Goal: Information Seeking & Learning: Understand process/instructions

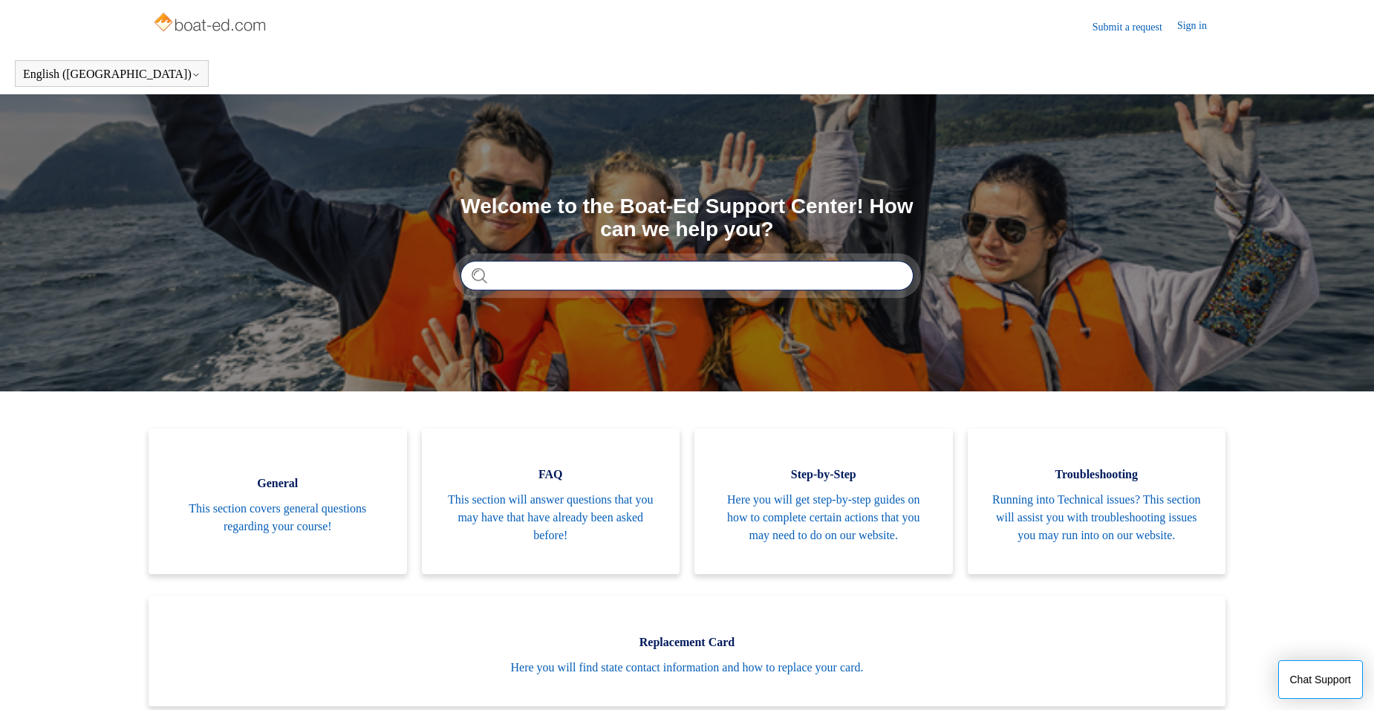
click at [672, 286] on input "Search" at bounding box center [686, 276] width 453 height 30
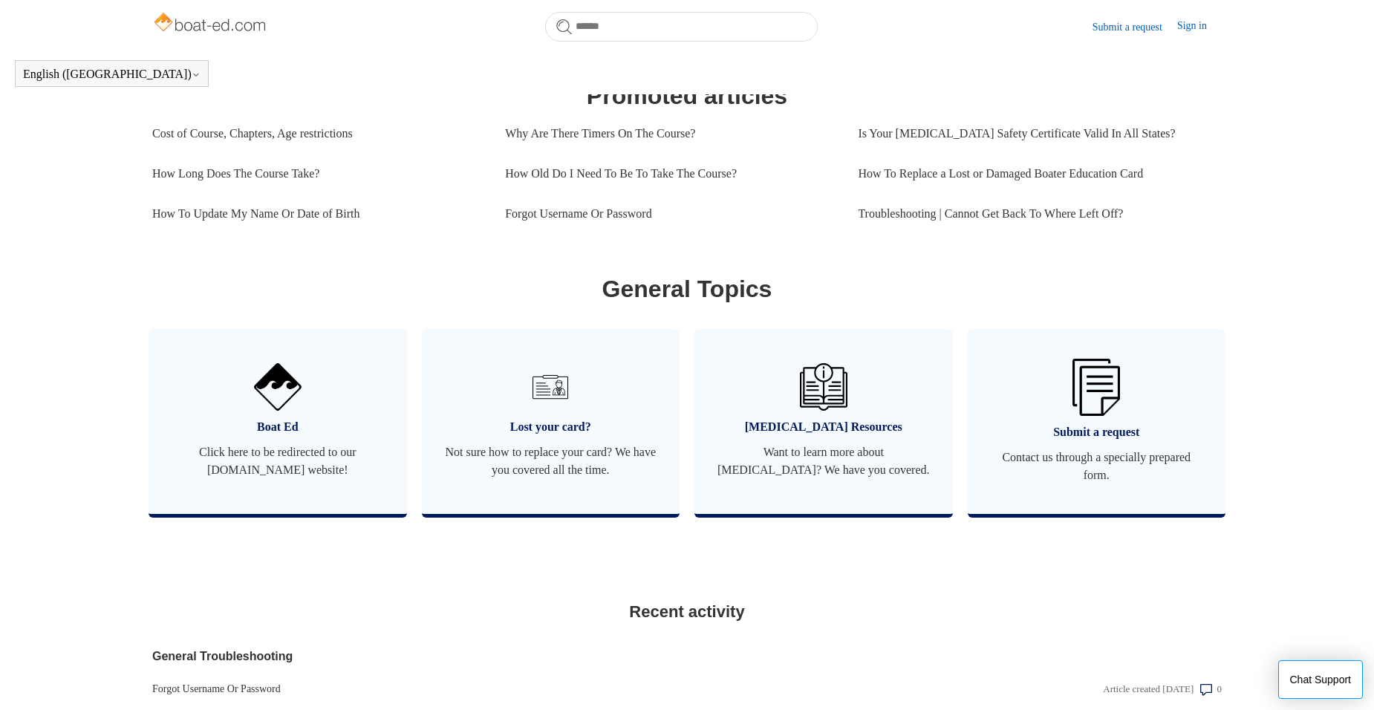
scroll to position [651, 0]
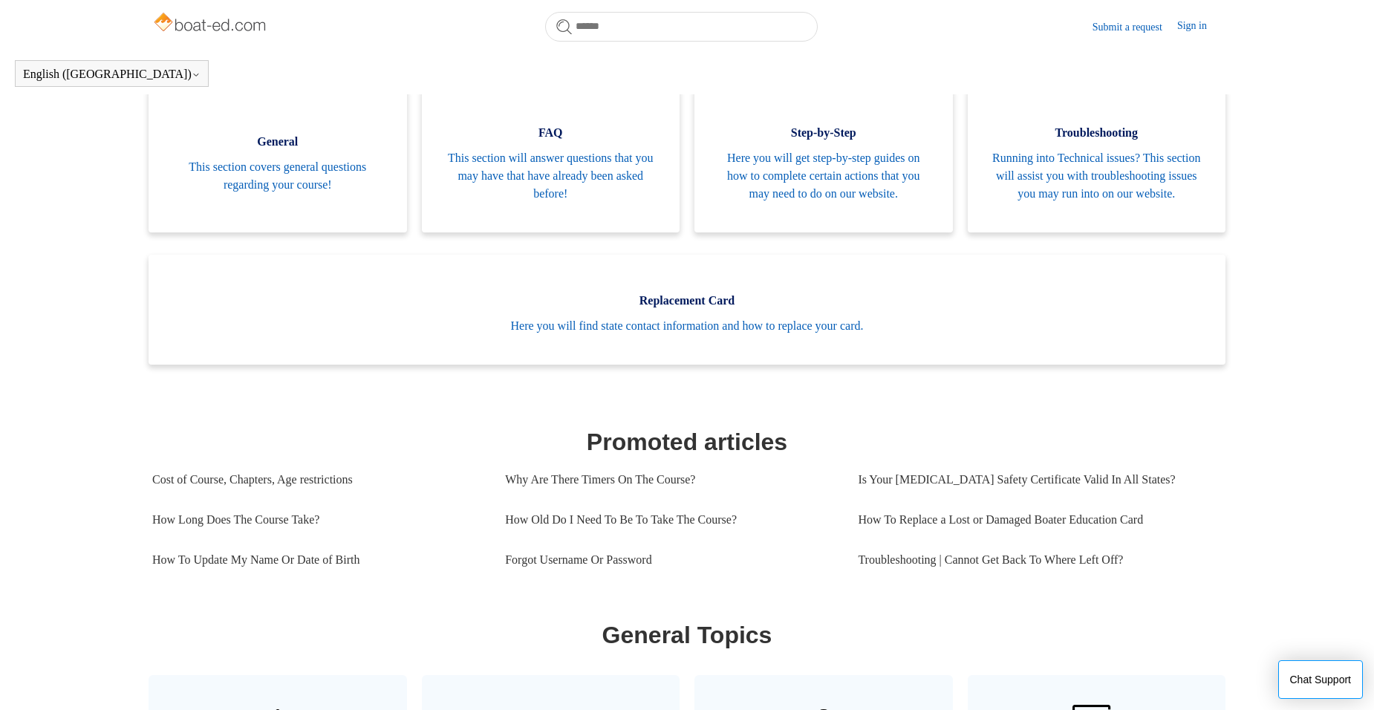
scroll to position [313, 0]
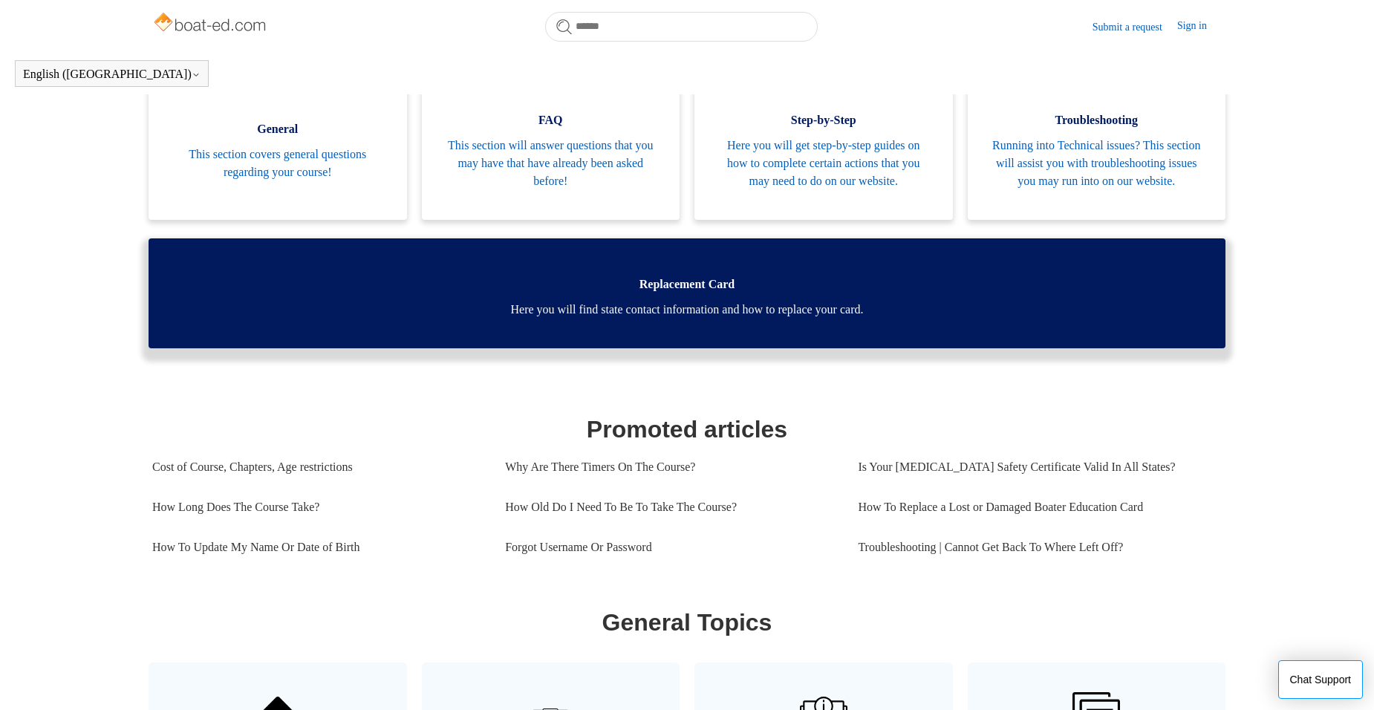
click at [658, 319] on span "Here you will find state contact information and how to replace your card." at bounding box center [687, 310] width 1032 height 18
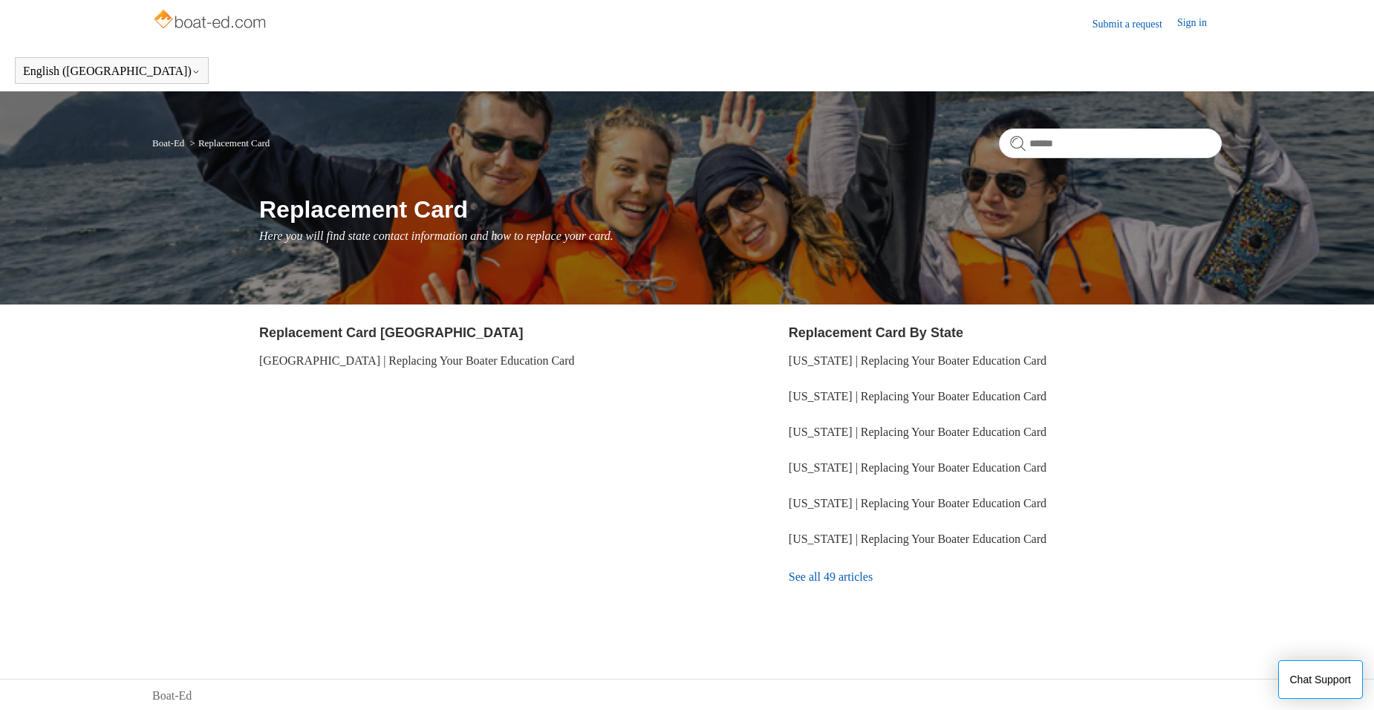
scroll to position [5, 0]
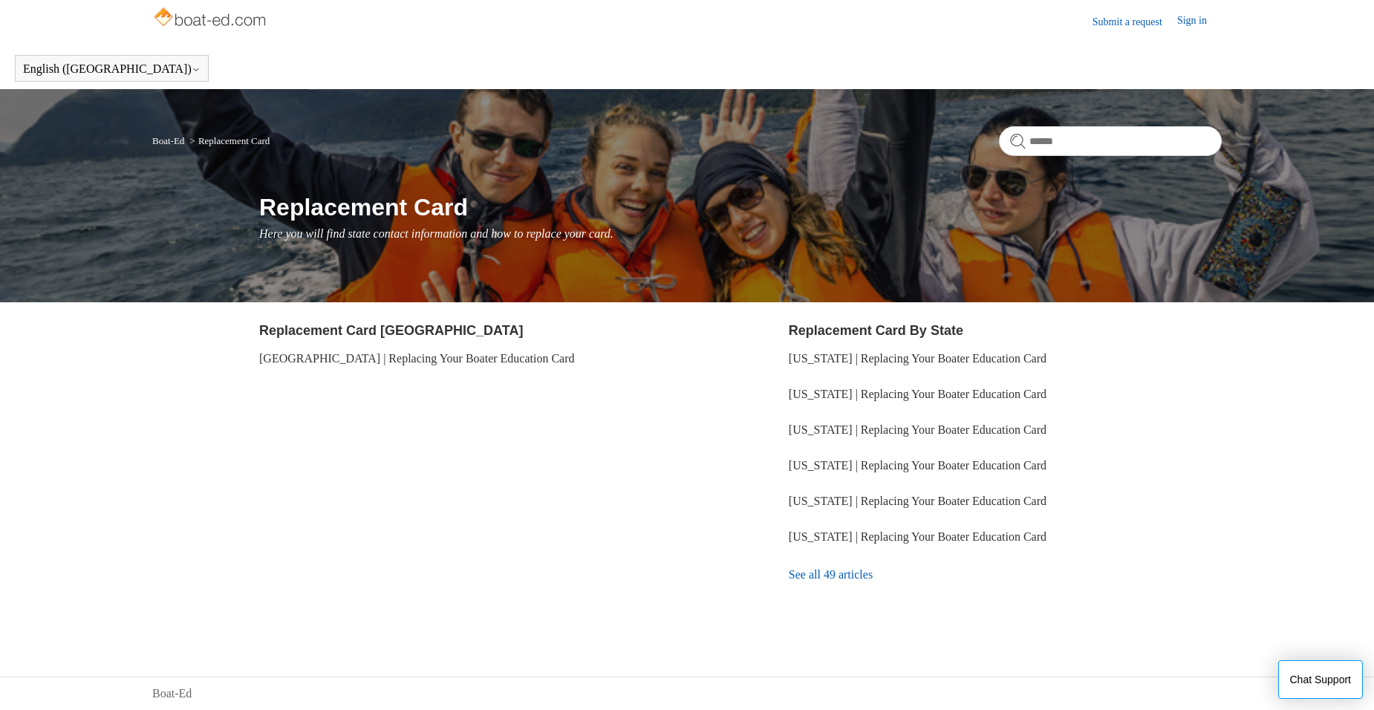
click at [865, 586] on link "See all 49 articles" at bounding box center [1005, 575] width 433 height 40
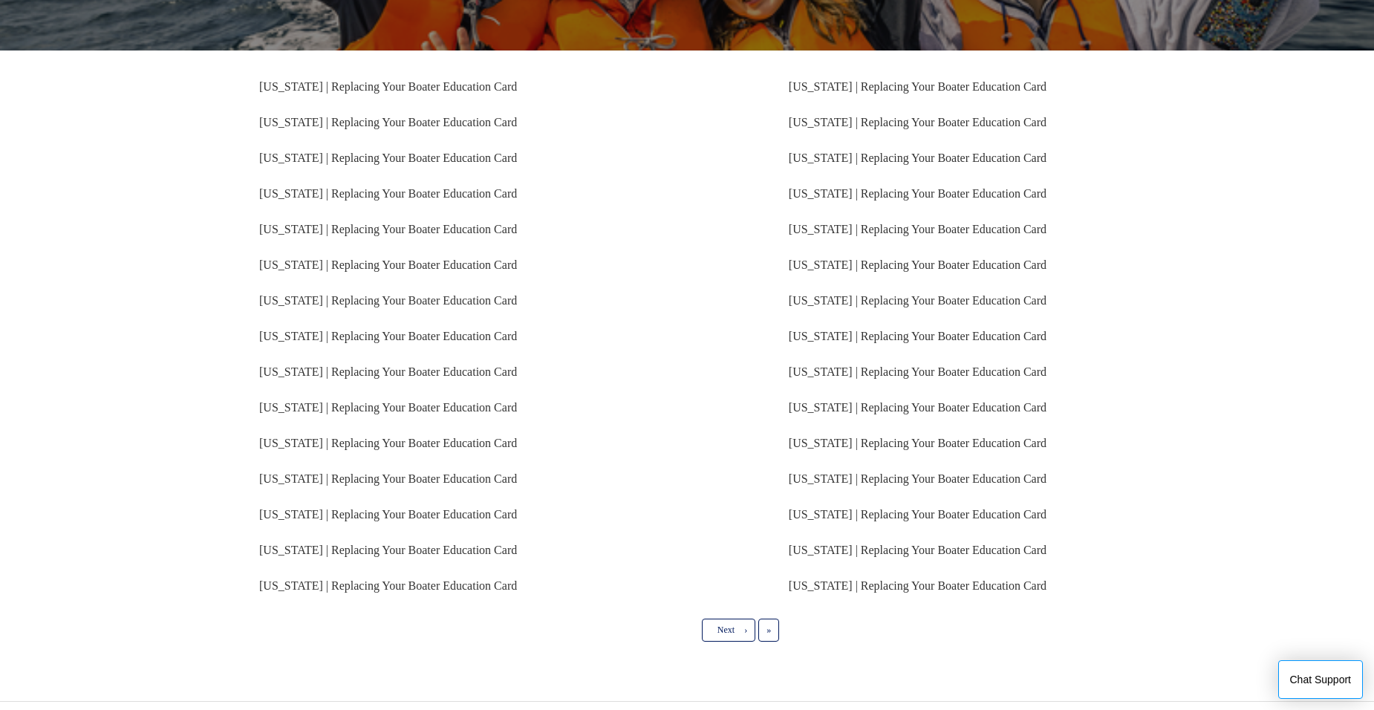
scroll to position [247, 0]
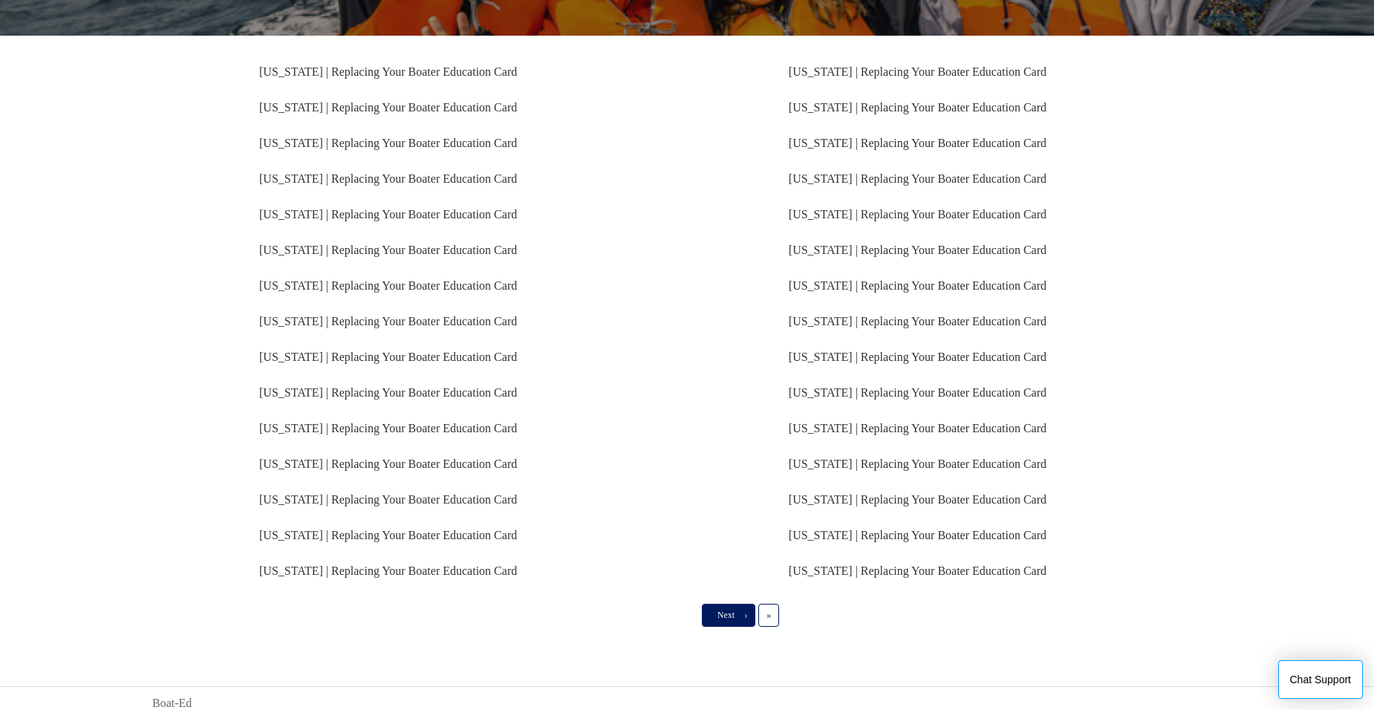
click at [719, 613] on span "Next" at bounding box center [725, 615] width 17 height 10
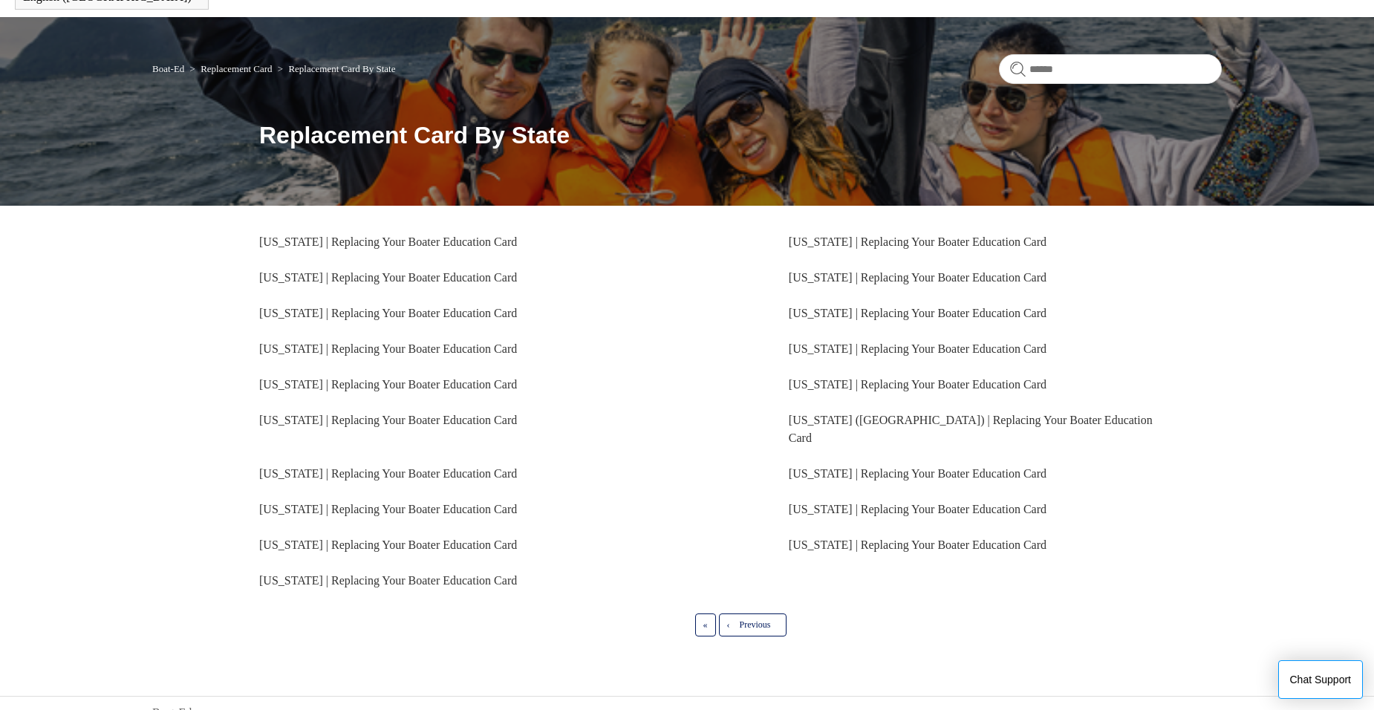
scroll to position [79, 0]
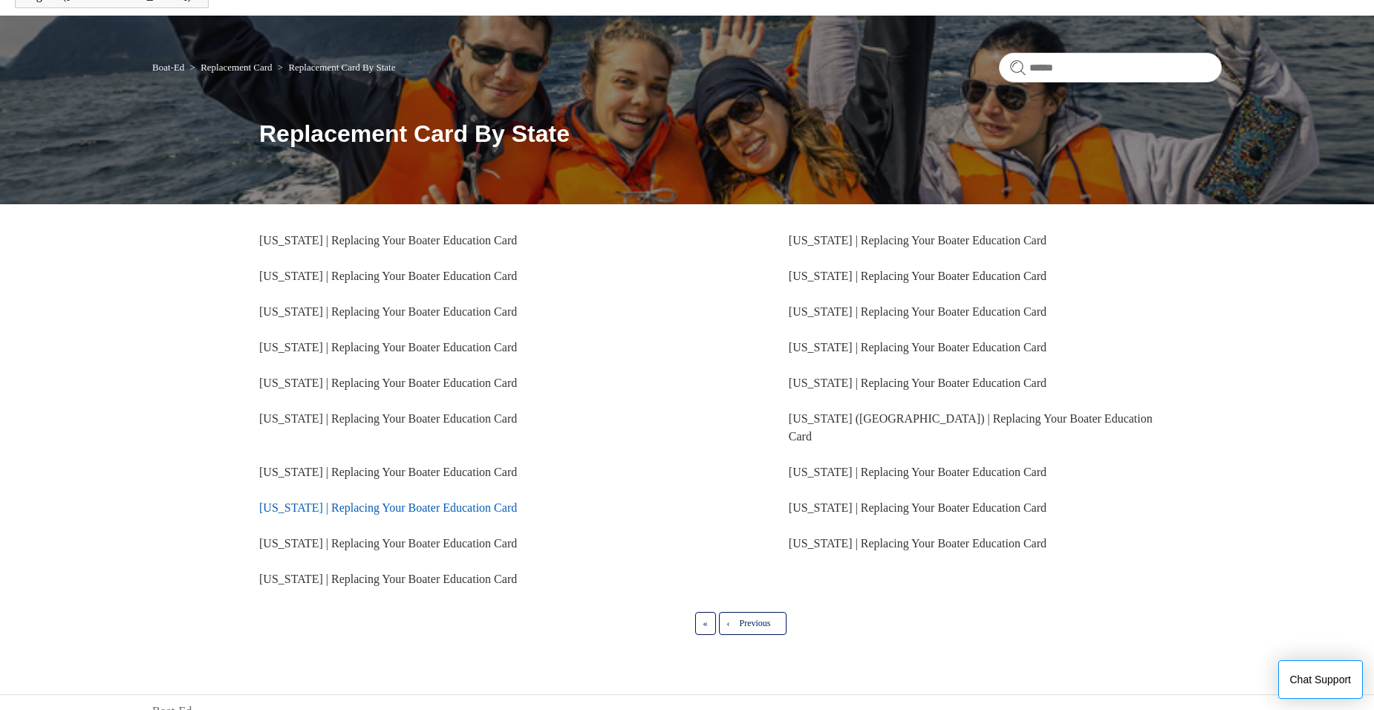
click at [361, 501] on link "[US_STATE] | Replacing Your Boater Education Card" at bounding box center [388, 507] width 258 height 13
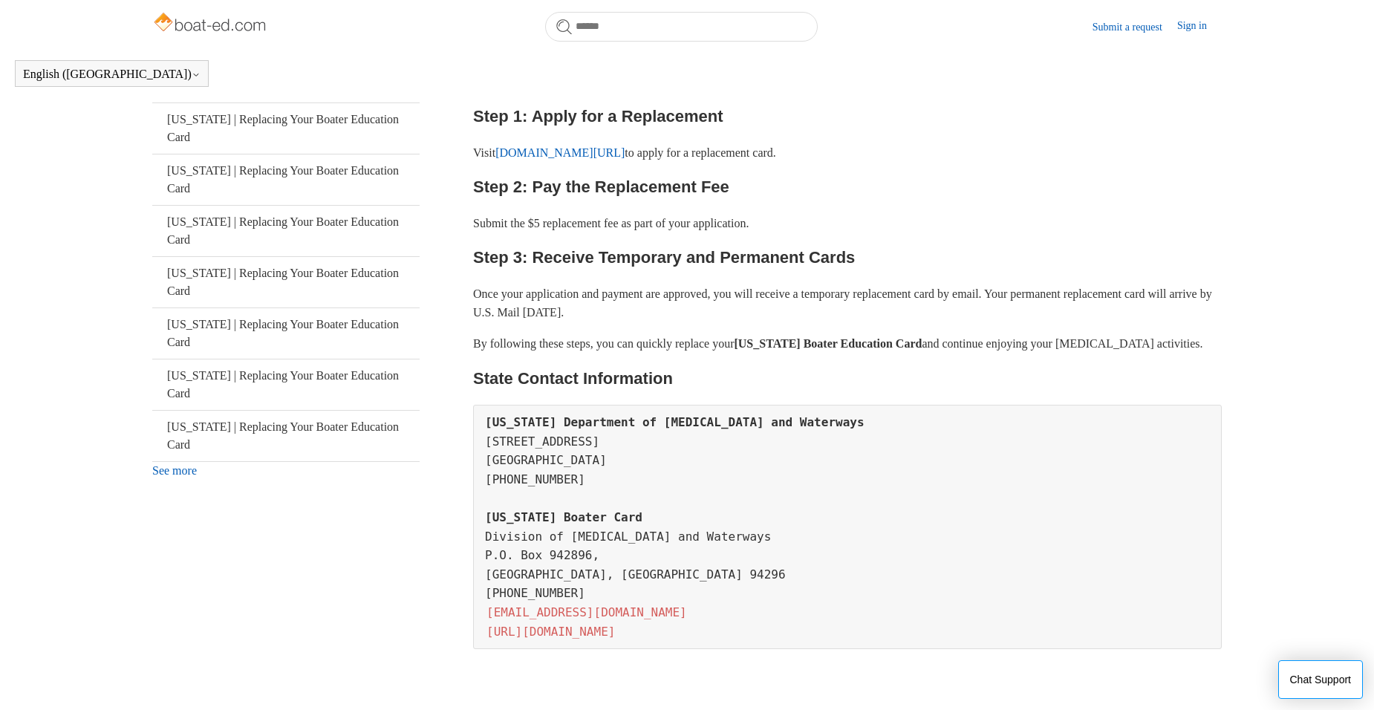
scroll to position [354, 0]
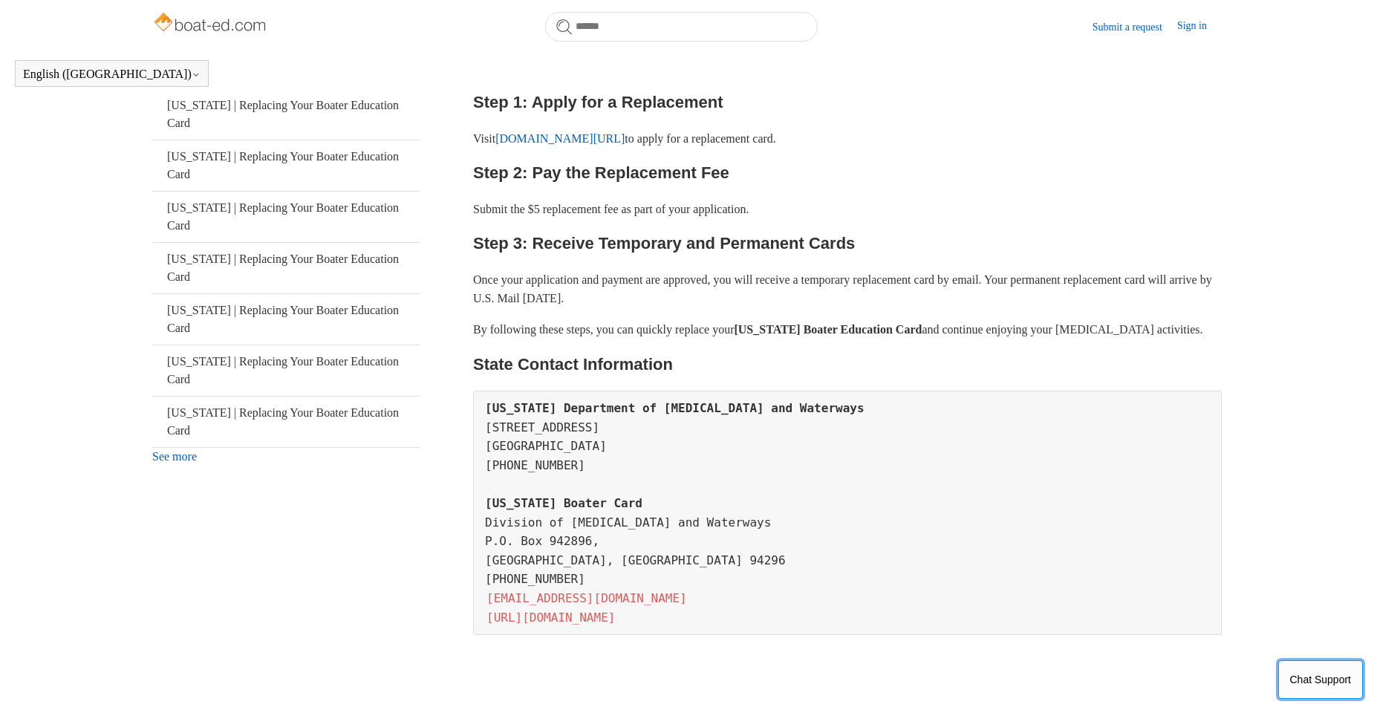
click at [1327, 694] on button "Chat Support" at bounding box center [1320, 679] width 85 height 39
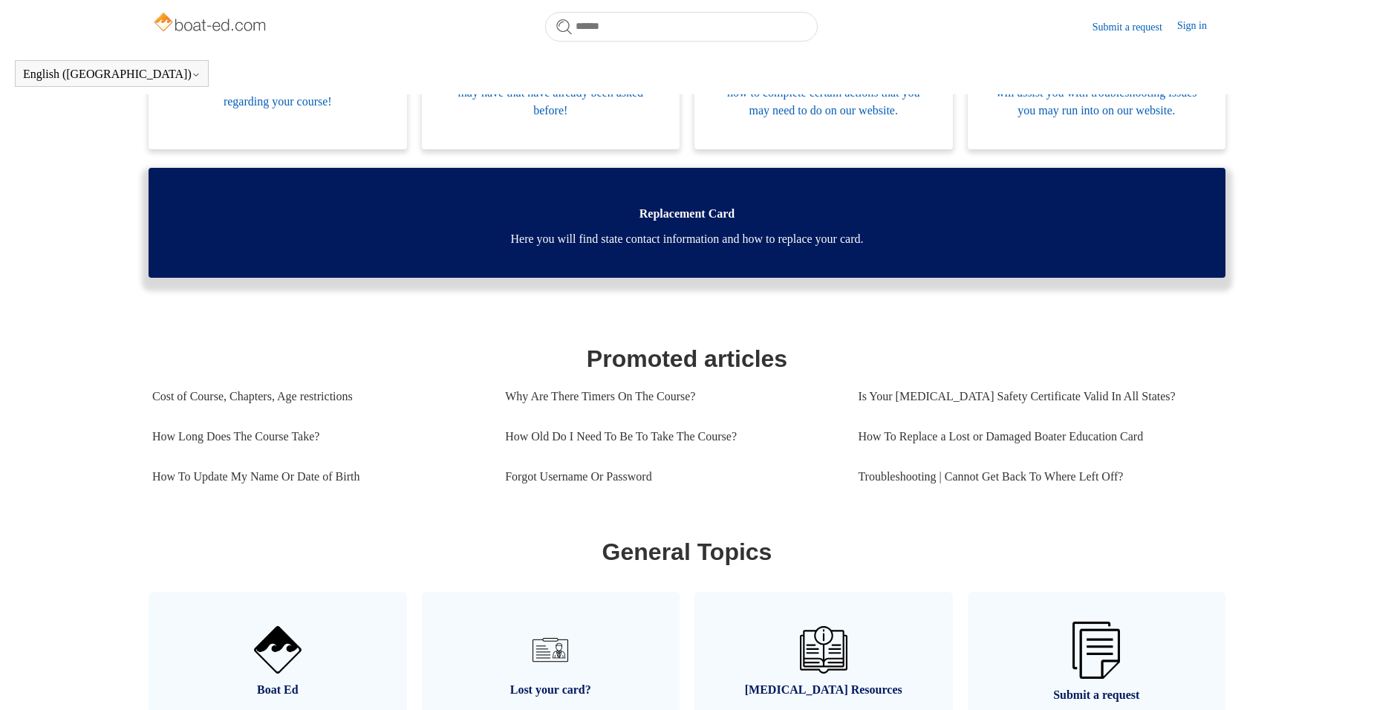
scroll to position [404, 0]
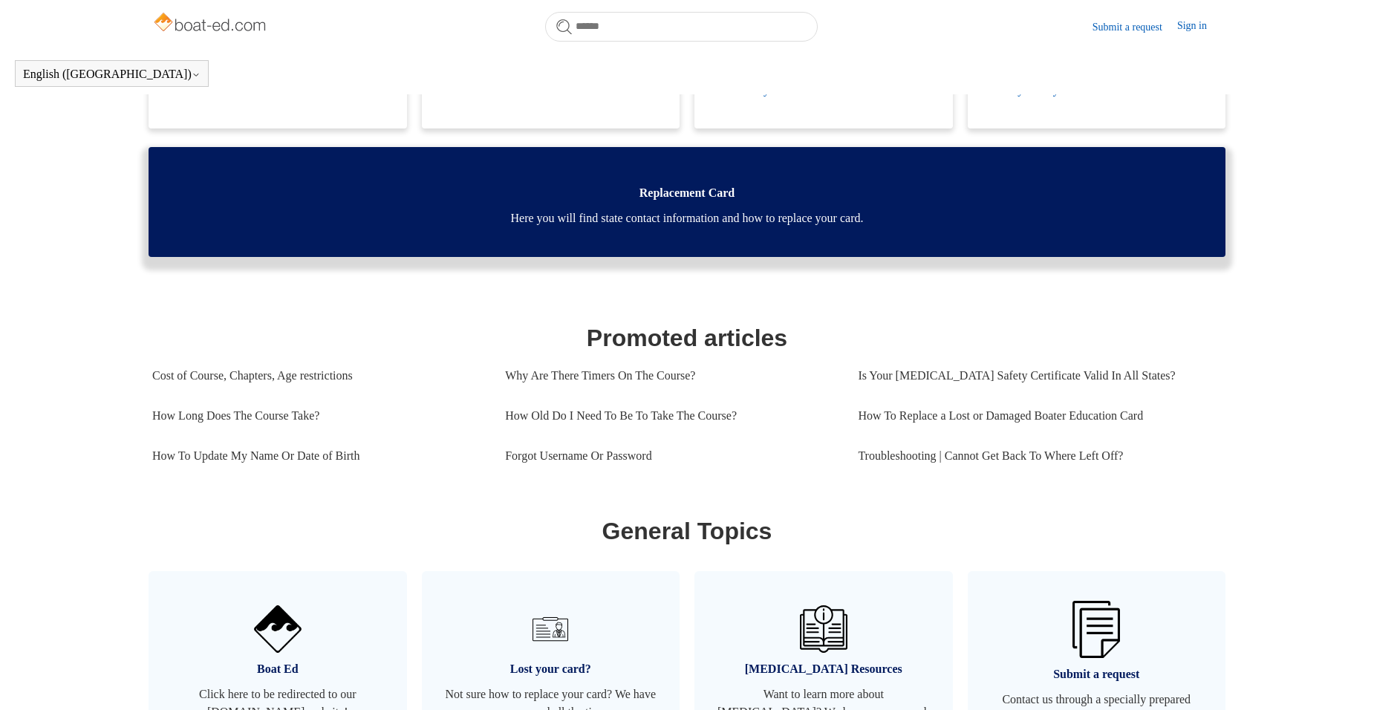
click at [660, 202] on span "Replacement Card" at bounding box center [687, 193] width 1032 height 18
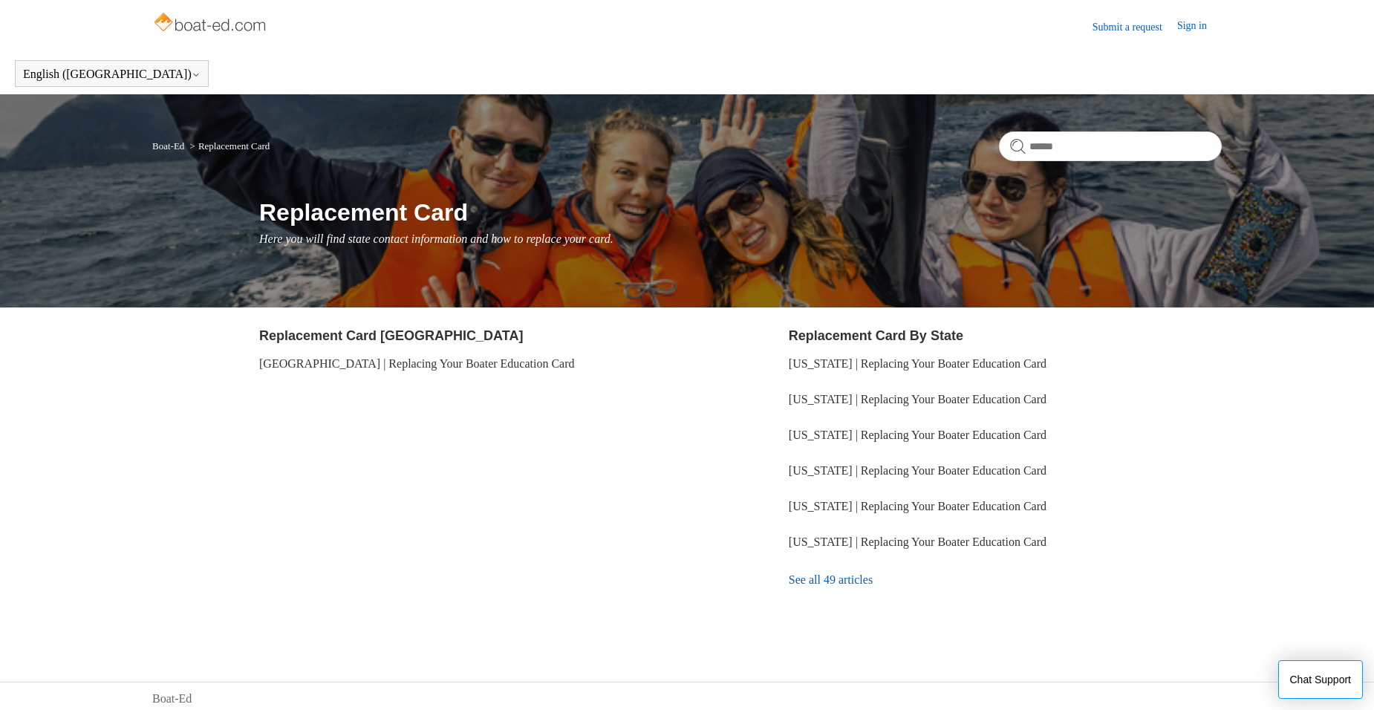
scroll to position [5, 0]
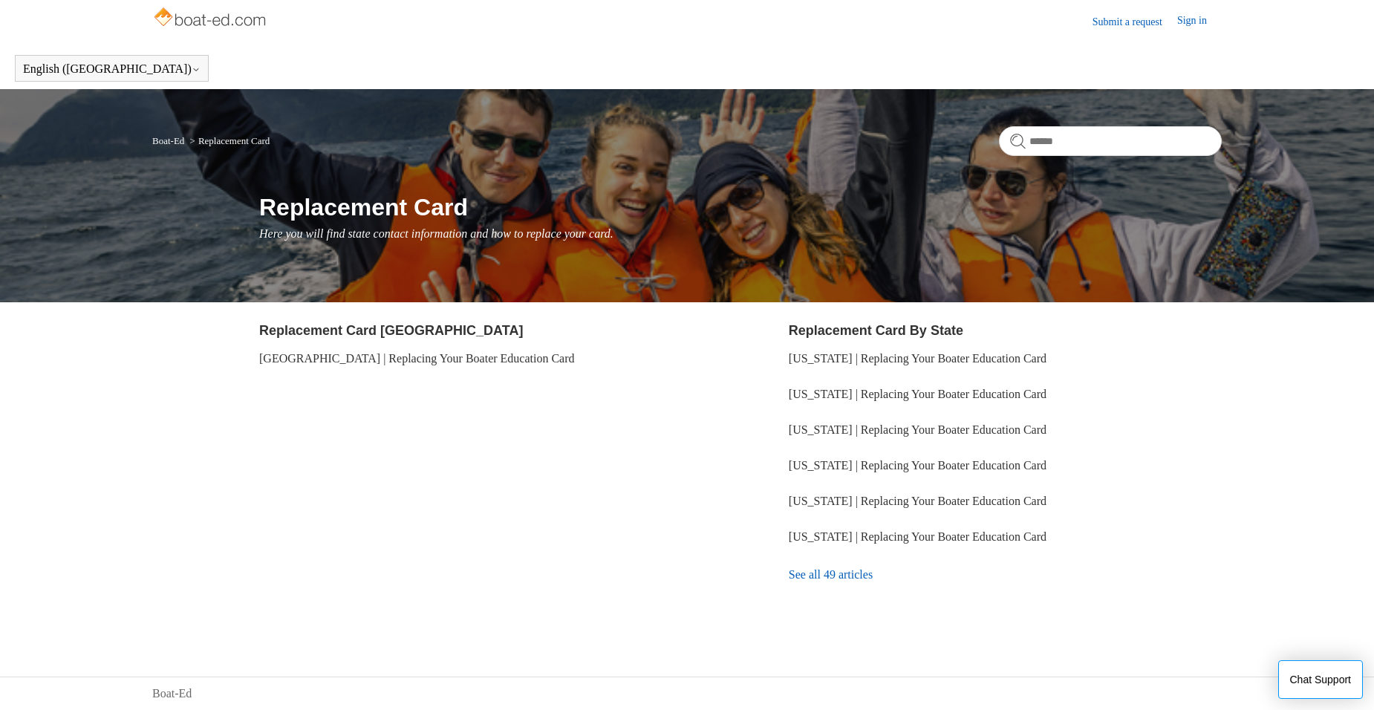
click at [832, 584] on link "See all 49 articles" at bounding box center [1005, 575] width 433 height 40
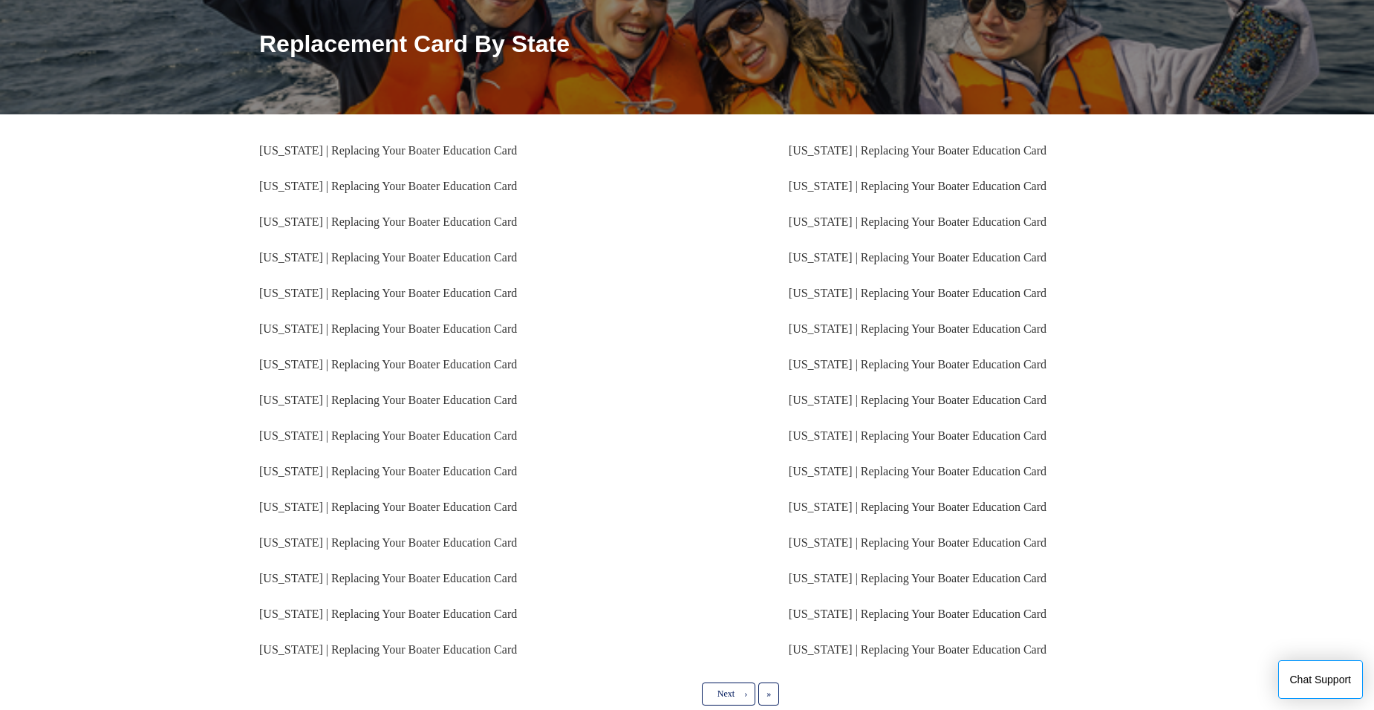
scroll to position [257, 0]
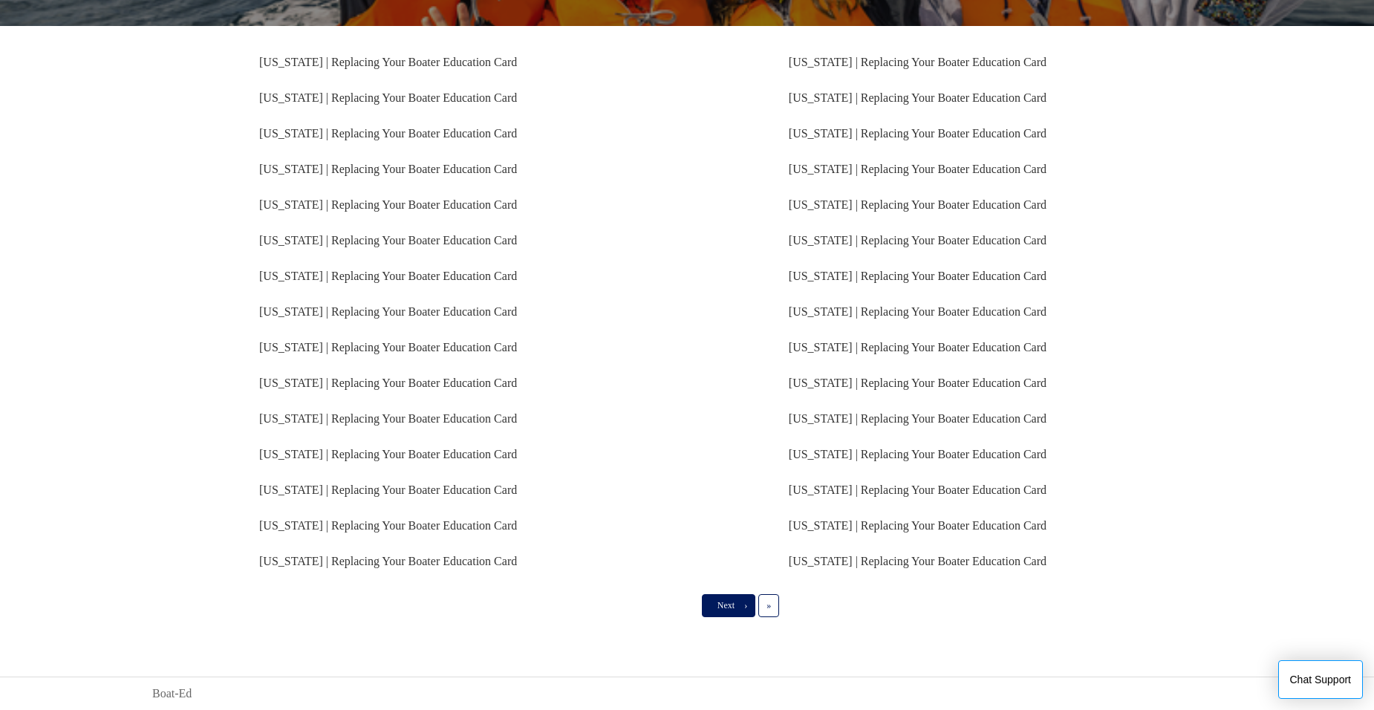
click at [715, 605] on link "Next ›" at bounding box center [728, 605] width 53 height 22
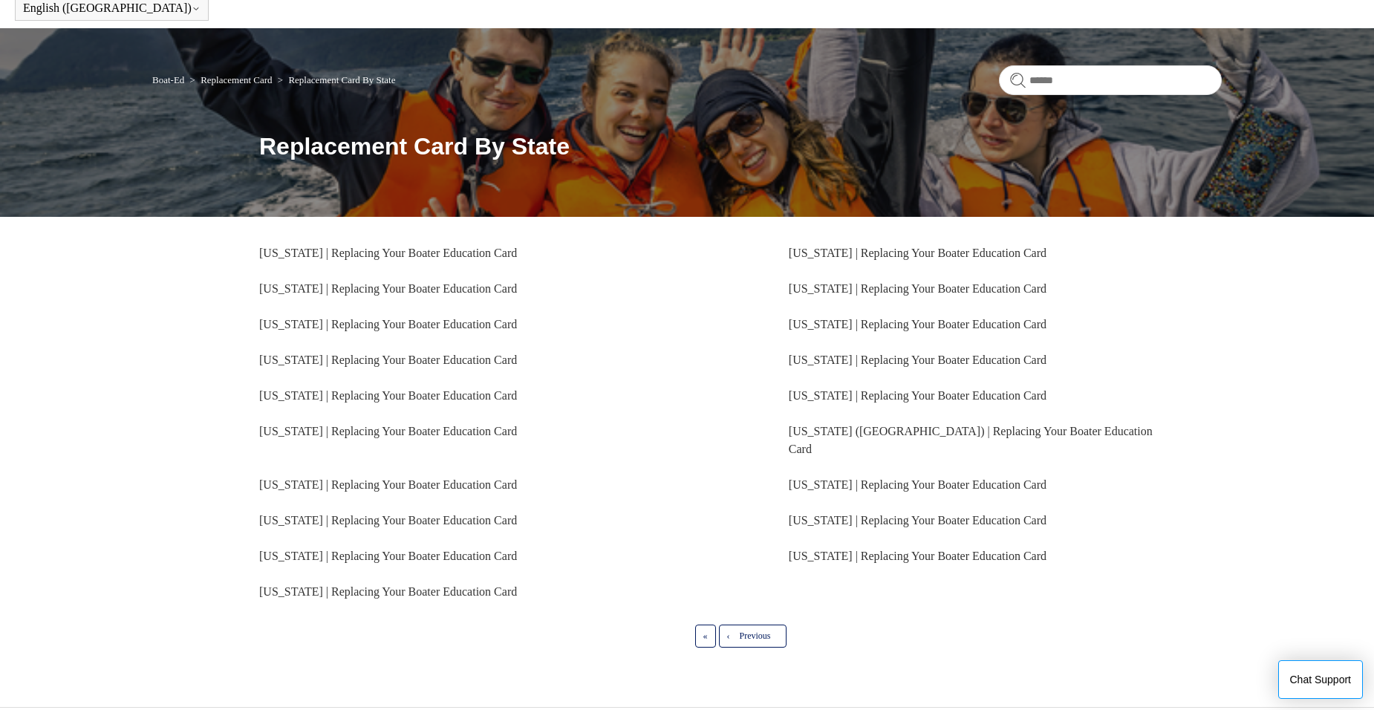
scroll to position [74, 0]
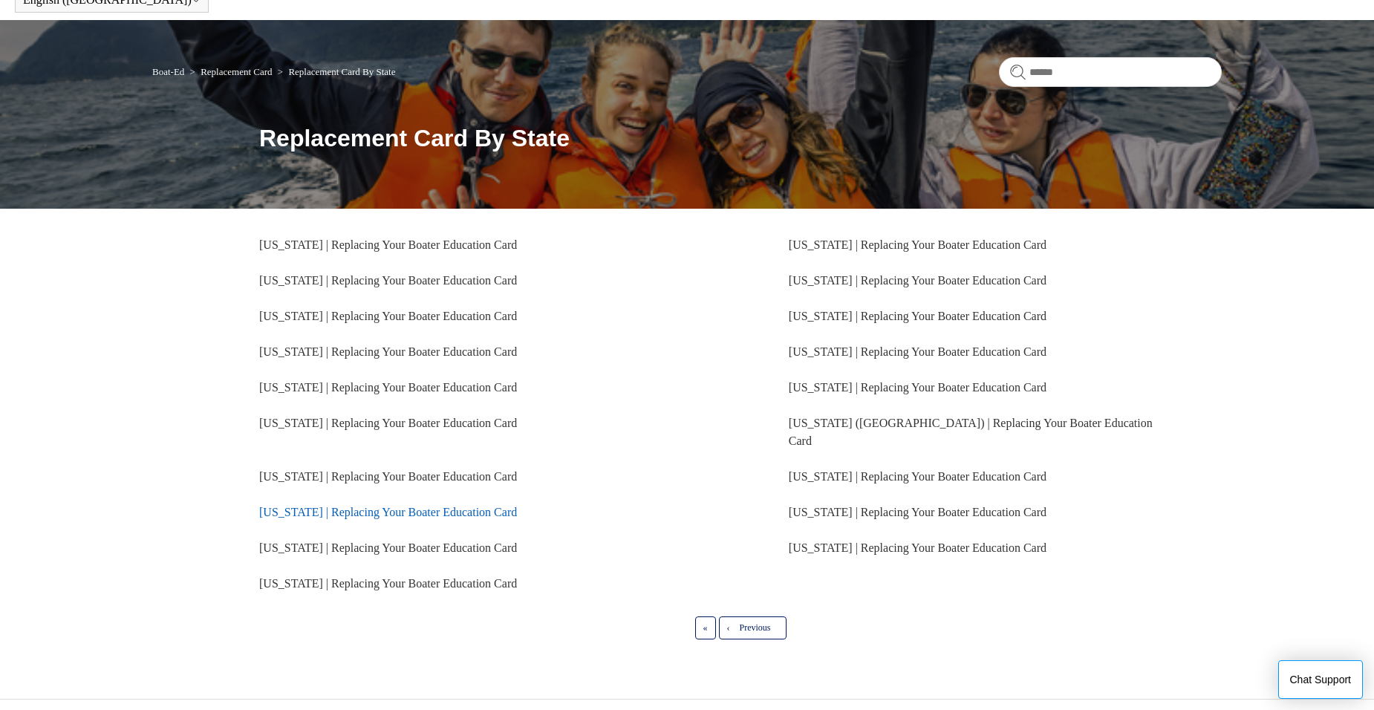
click at [285, 506] on link "California | Replacing Your Boater Education Card" at bounding box center [388, 512] width 258 height 13
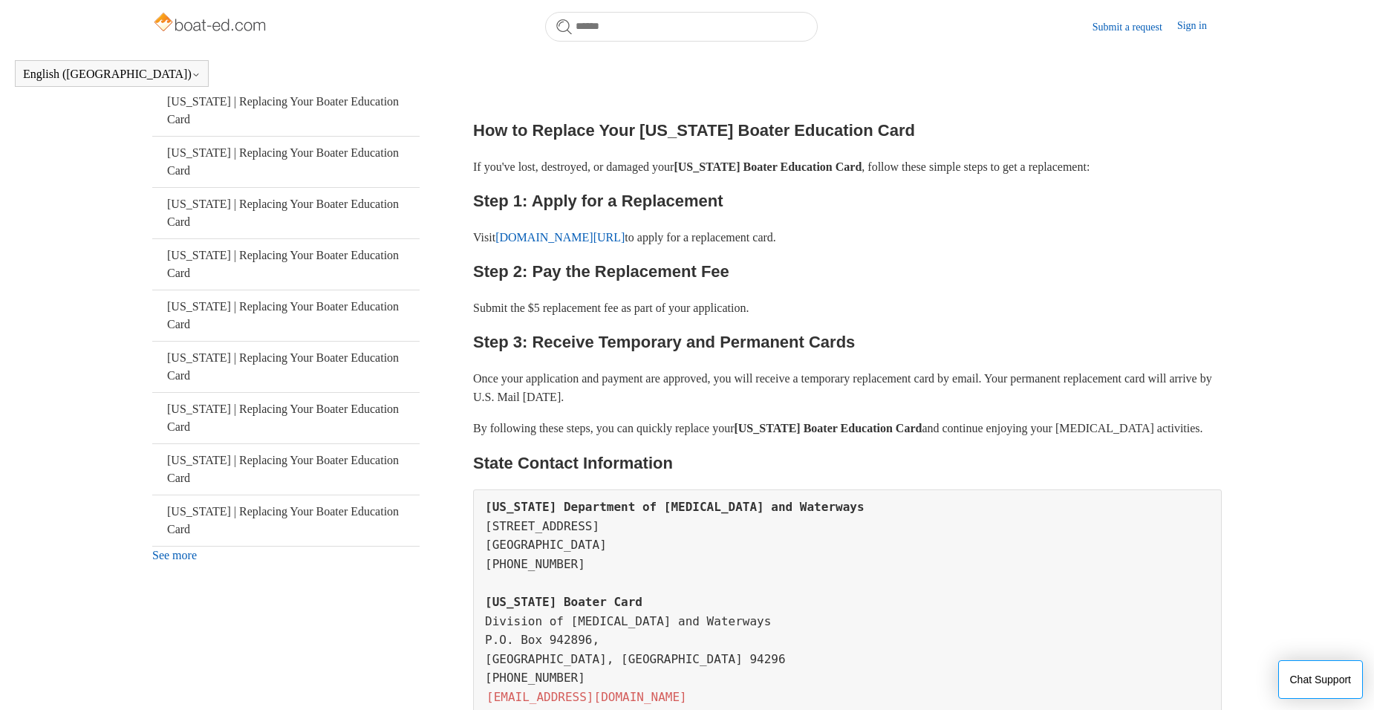
scroll to position [255, 0]
click at [581, 237] on link "[DOMAIN_NAME][URL]" at bounding box center [559, 237] width 129 height 13
